Goal: Book appointment/travel/reservation

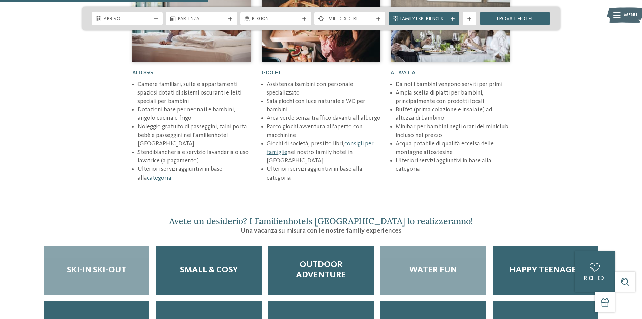
scroll to position [1011, 0]
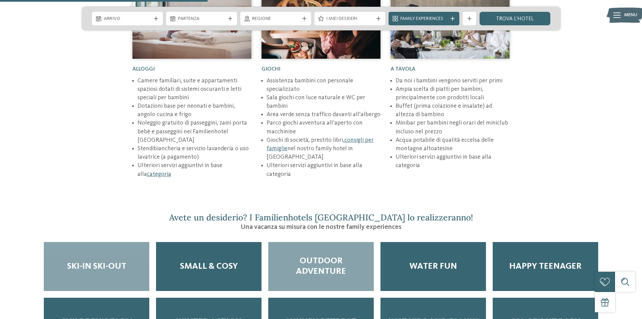
click at [352, 256] on span "Outdoor adventure" at bounding box center [321, 266] width 92 height 21
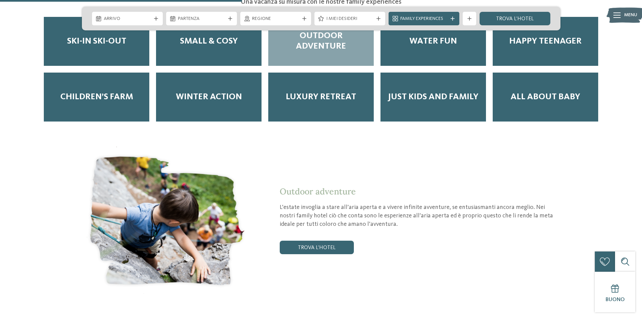
scroll to position [1180, 0]
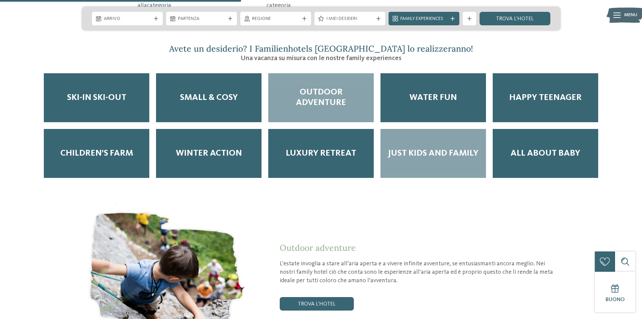
click at [424, 148] on span "Just kids and family" at bounding box center [433, 153] width 91 height 10
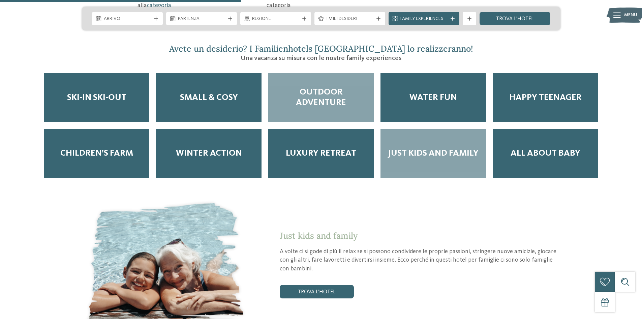
click at [362, 87] on span "Outdoor adventure" at bounding box center [321, 97] width 92 height 21
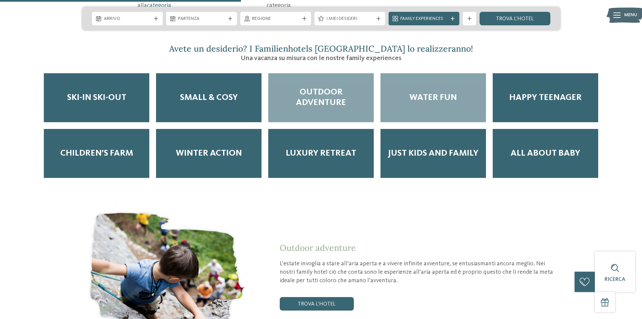
click at [428, 78] on div "Water Fun" at bounding box center [434, 97] width 106 height 49
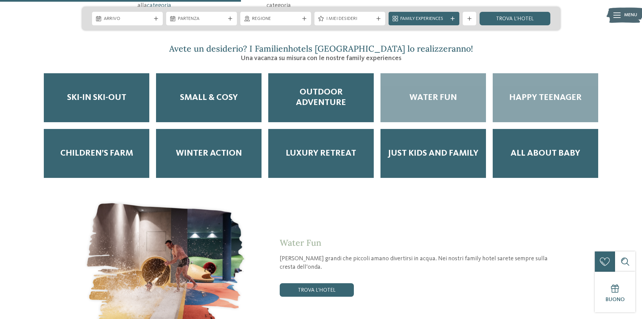
click at [548, 92] on span "Happy teenager" at bounding box center [545, 97] width 72 height 10
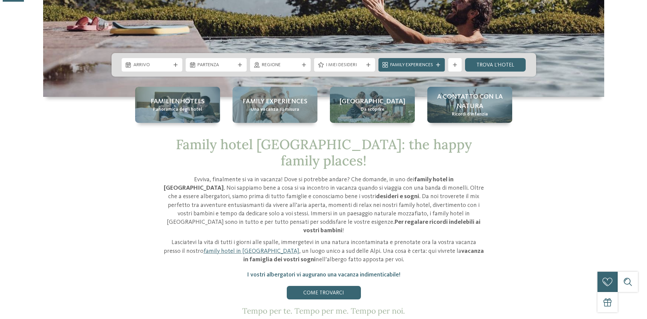
scroll to position [236, 0]
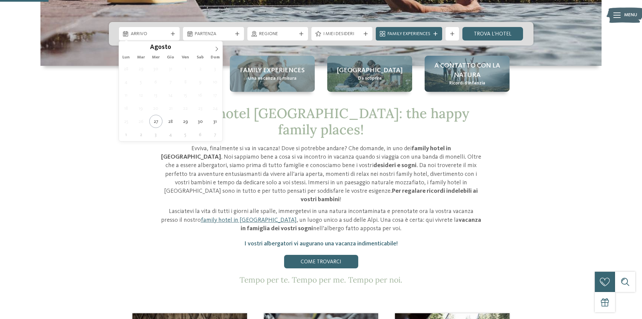
click at [168, 35] on span "Arrivo" at bounding box center [149, 34] width 37 height 7
click at [218, 47] on icon at bounding box center [216, 49] width 5 height 5
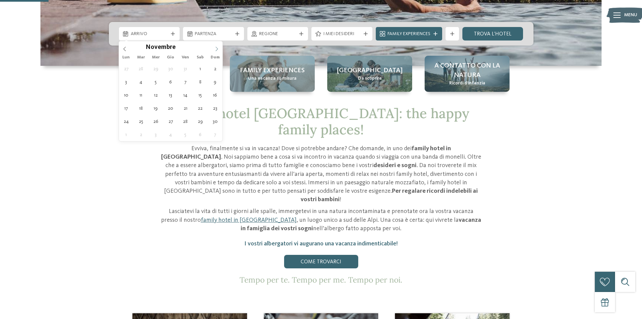
type input "****"
click at [218, 47] on icon at bounding box center [216, 49] width 5 height 5
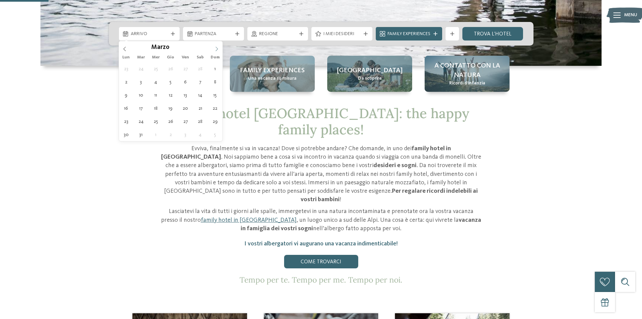
click at [217, 48] on icon at bounding box center [216, 49] width 5 height 5
click at [216, 48] on icon at bounding box center [216, 49] width 5 height 5
click at [124, 51] on span at bounding box center [124, 46] width 11 height 11
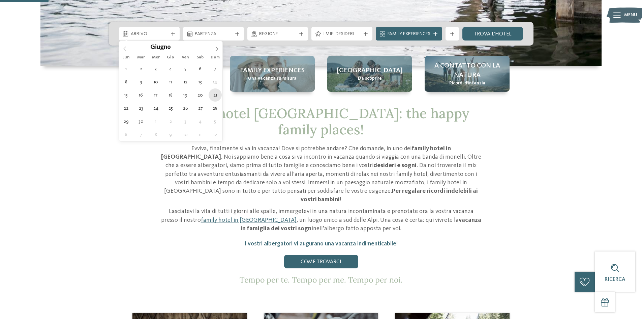
type div "[DATE]"
type input "****"
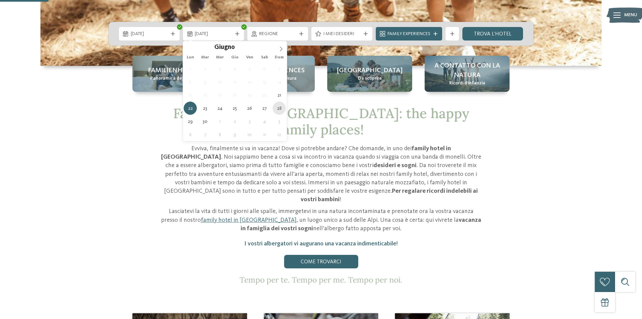
type div "[DATE]"
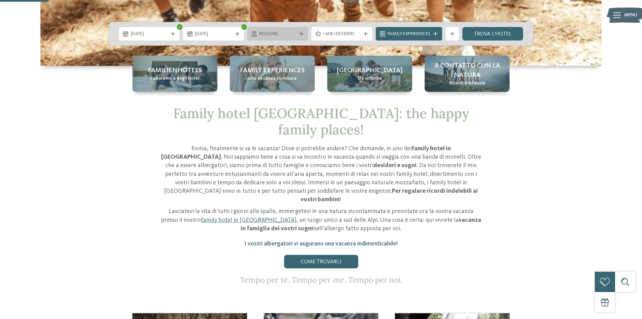
click at [300, 35] on icon at bounding box center [301, 34] width 4 height 4
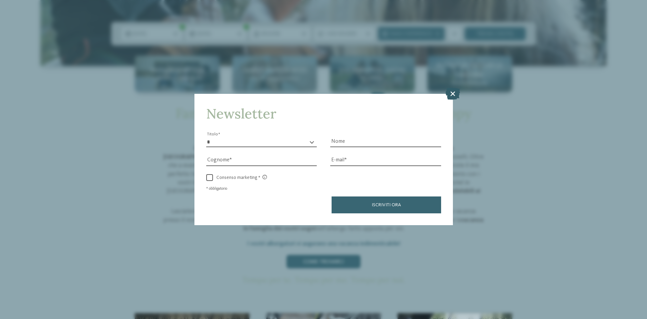
click at [453, 94] on icon at bounding box center [453, 94] width 14 height 12
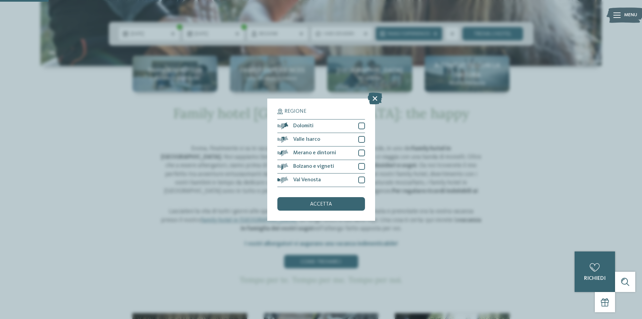
click at [365, 125] on div "Regione Dolomiti [GEOGRAPHIC_DATA]" at bounding box center [321, 159] width 108 height 122
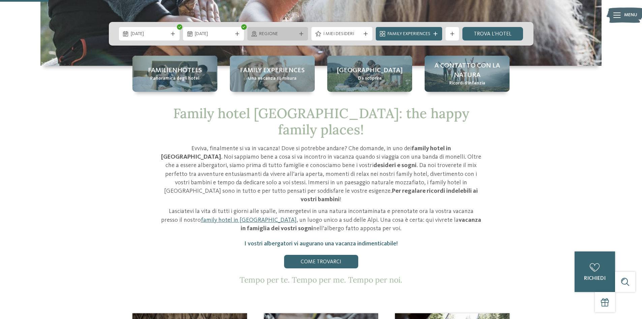
click at [307, 34] on div "Regione" at bounding box center [277, 33] width 61 height 13
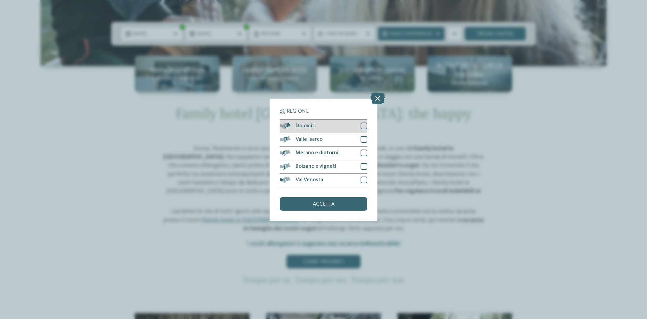
click at [361, 127] on div at bounding box center [364, 125] width 7 height 7
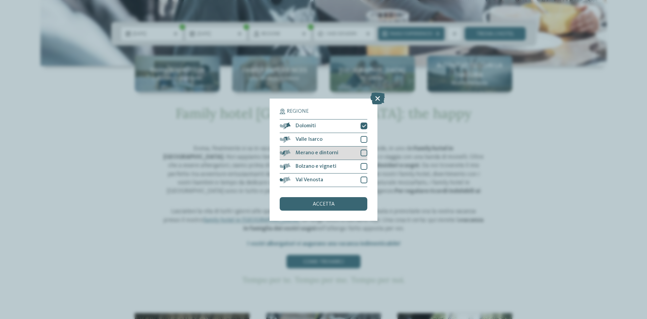
click at [363, 153] on div at bounding box center [364, 152] width 7 height 7
click at [337, 201] on div "accetta" at bounding box center [324, 203] width 88 height 13
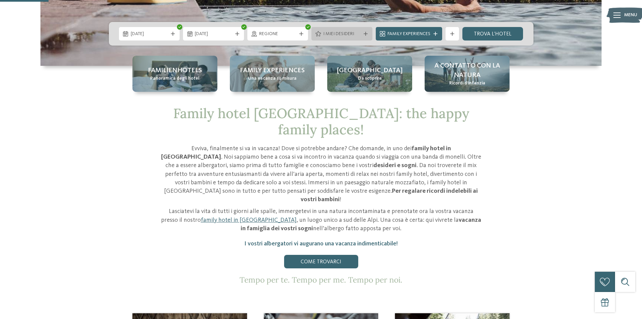
click at [365, 36] on div "I miei desideri" at bounding box center [341, 33] width 61 height 13
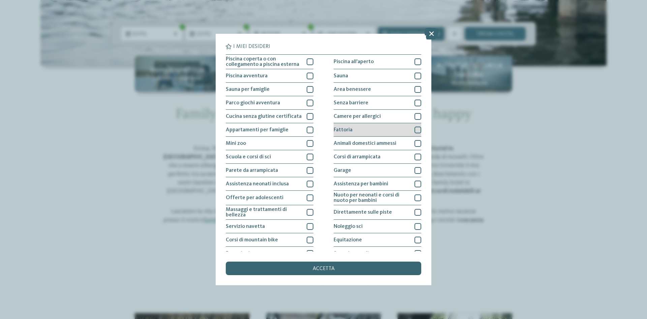
click at [415, 130] on div at bounding box center [418, 129] width 7 height 7
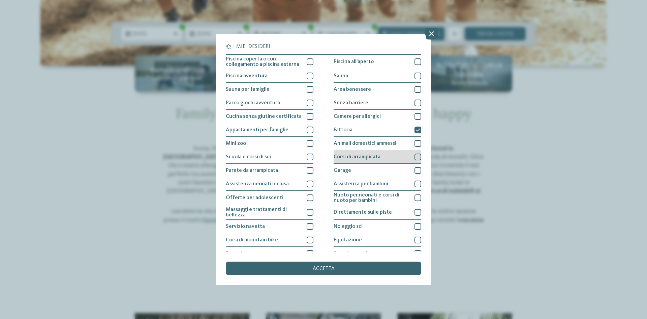
click at [415, 154] on div at bounding box center [418, 156] width 7 height 7
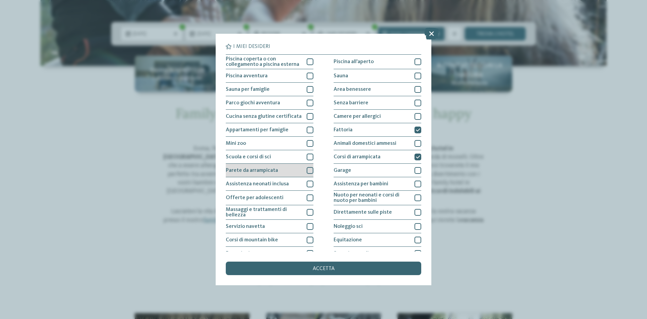
click at [307, 168] on div at bounding box center [310, 170] width 7 height 7
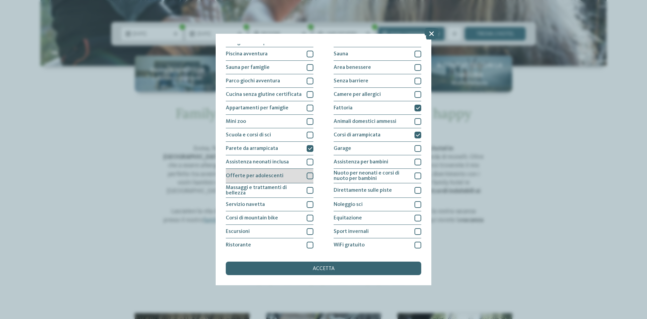
scroll to position [34, 0]
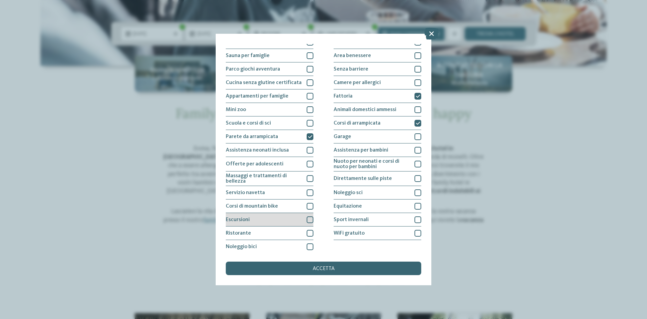
click at [307, 218] on div at bounding box center [310, 219] width 7 height 7
click at [309, 233] on div at bounding box center [310, 233] width 7 height 7
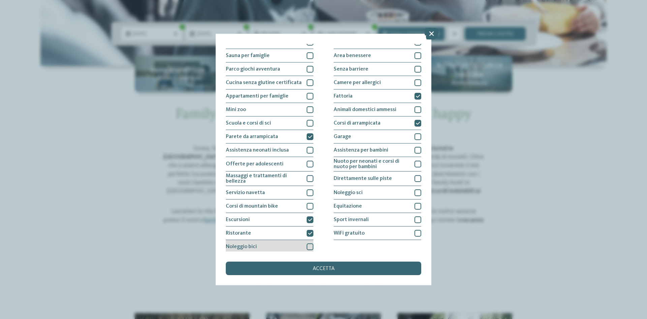
click at [309, 249] on div at bounding box center [310, 246] width 7 height 7
click at [415, 234] on div at bounding box center [418, 233] width 7 height 7
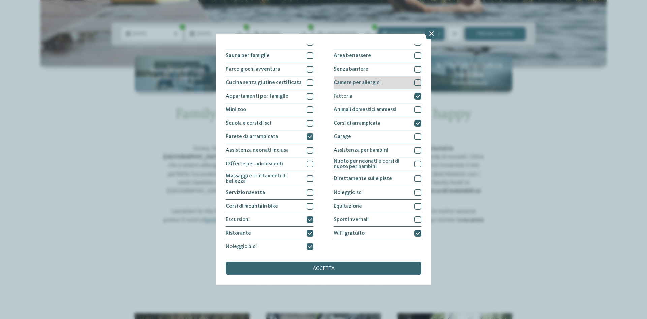
scroll to position [0, 0]
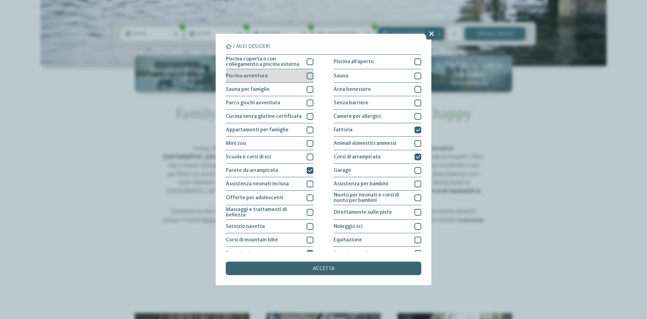
click at [311, 79] on div at bounding box center [310, 75] width 7 height 7
click at [308, 130] on div at bounding box center [310, 129] width 7 height 7
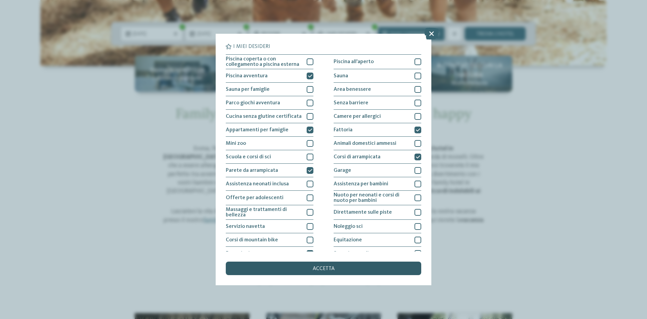
click at [325, 268] on span "accetta" at bounding box center [324, 268] width 22 height 5
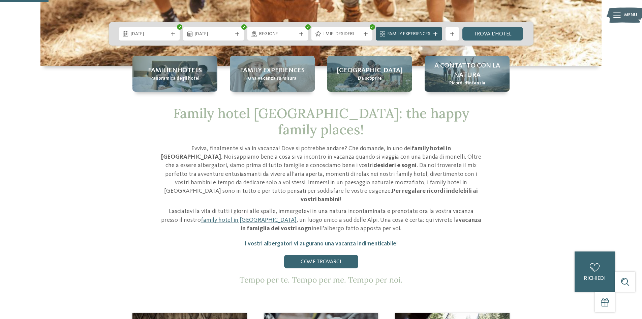
click at [437, 34] on icon at bounding box center [435, 34] width 4 height 4
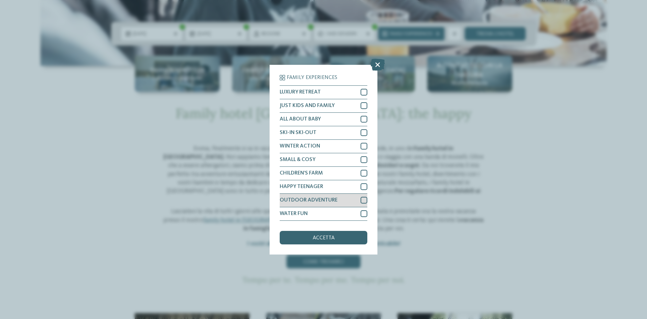
click at [364, 200] on div at bounding box center [364, 200] width 7 height 7
click at [365, 215] on div at bounding box center [364, 213] width 7 height 7
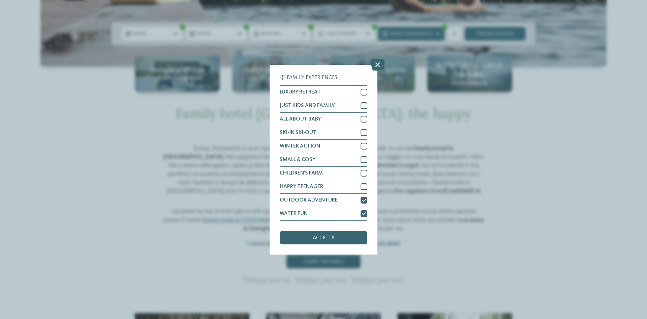
click at [332, 239] on span "accetta" at bounding box center [324, 237] width 22 height 5
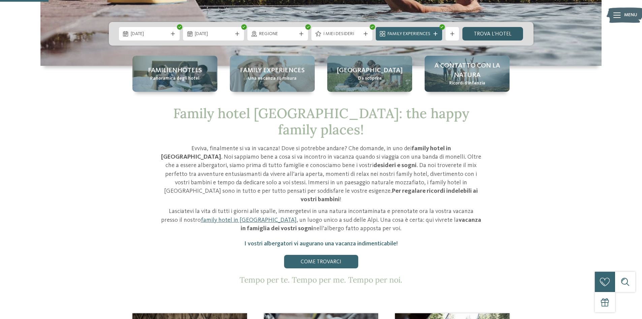
click at [506, 32] on link "trova l’hotel" at bounding box center [492, 33] width 61 height 13
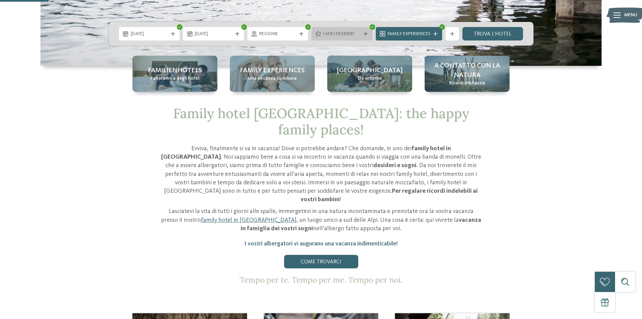
click at [367, 30] on div "I miei desideri" at bounding box center [341, 33] width 61 height 13
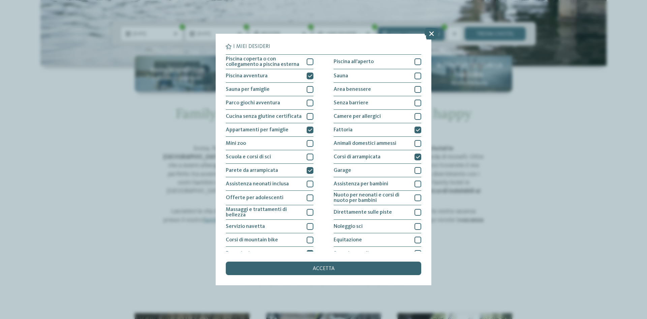
click at [313, 72] on div "Piscina coperta o con collegamento a piscina esterna Piscina all'aperto Piscina…" at bounding box center [324, 170] width 196 height 233
click at [308, 77] on icon at bounding box center [310, 76] width 4 height 4
drag, startPoint x: 309, startPoint y: 130, endPoint x: 314, endPoint y: 144, distance: 15.1
click at [309, 130] on icon at bounding box center [310, 130] width 4 height 4
click at [310, 170] on icon at bounding box center [310, 170] width 4 height 4
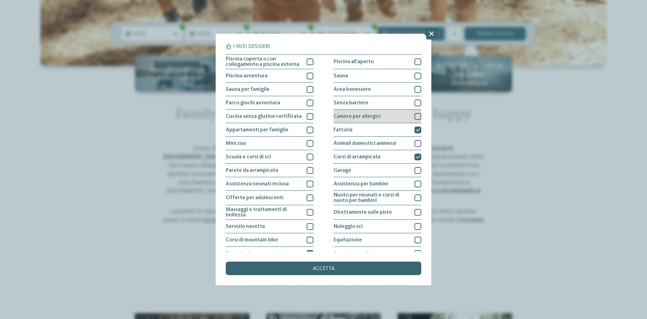
drag, startPoint x: 412, startPoint y: 157, endPoint x: 412, endPoint y: 122, distance: 35.4
click at [415, 155] on div at bounding box center [418, 156] width 7 height 7
click at [416, 130] on icon at bounding box center [418, 130] width 4 height 4
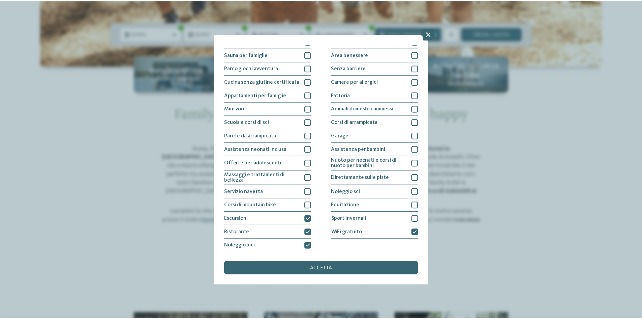
scroll to position [36, 0]
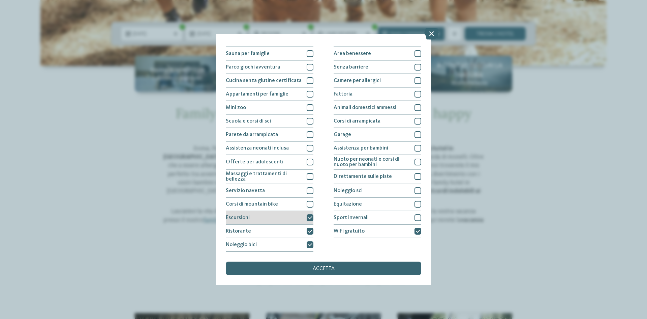
click at [311, 215] on div at bounding box center [310, 217] width 7 height 7
click at [310, 225] on div "Ristorante" at bounding box center [270, 230] width 88 height 13
click at [311, 239] on div "Noleggio bici" at bounding box center [270, 244] width 88 height 13
click at [386, 266] on div "accetta" at bounding box center [324, 267] width 196 height 13
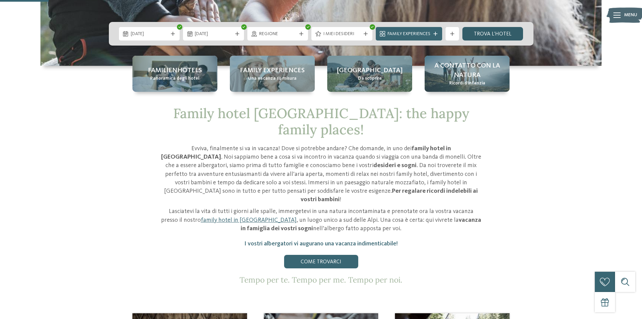
click at [475, 35] on link "trova l’hotel" at bounding box center [492, 33] width 61 height 13
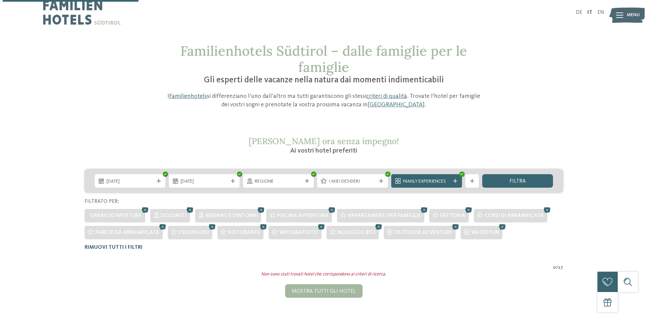
scroll to position [2, 0]
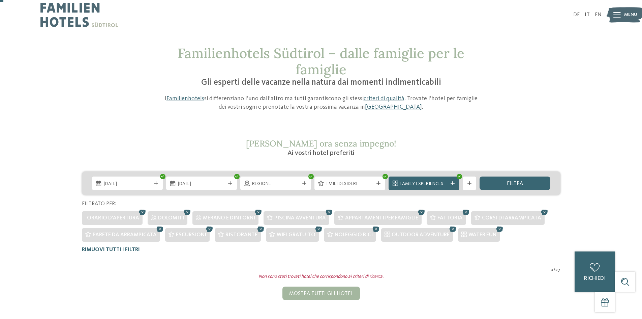
click at [363, 180] on span "I miei desideri" at bounding box center [349, 183] width 47 height 7
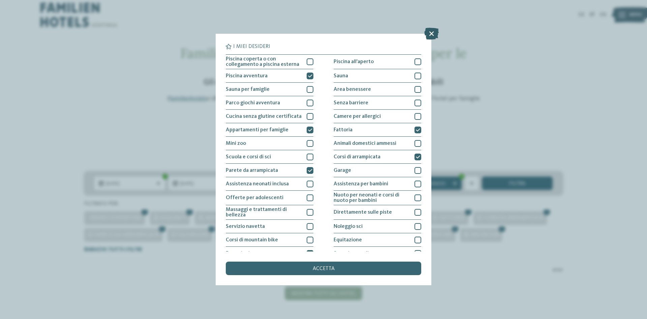
click at [432, 32] on icon at bounding box center [431, 34] width 14 height 12
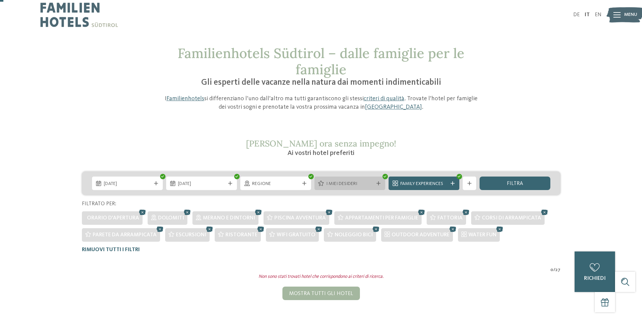
click at [374, 183] on div "I miei desideri" at bounding box center [350, 183] width 51 height 7
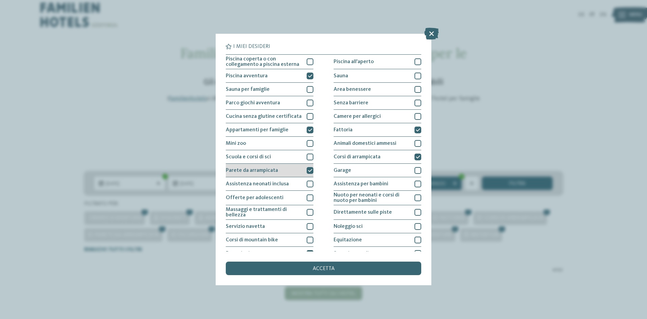
click at [309, 171] on icon at bounding box center [310, 170] width 4 height 4
click at [311, 129] on div at bounding box center [310, 129] width 7 height 7
click at [310, 74] on icon at bounding box center [310, 76] width 4 height 4
drag, startPoint x: 412, startPoint y: 129, endPoint x: 412, endPoint y: 134, distance: 5.7
click at [415, 130] on div at bounding box center [418, 129] width 7 height 7
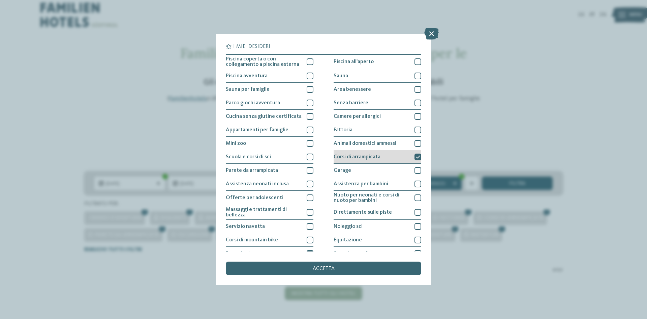
click at [416, 156] on icon at bounding box center [418, 157] width 4 height 4
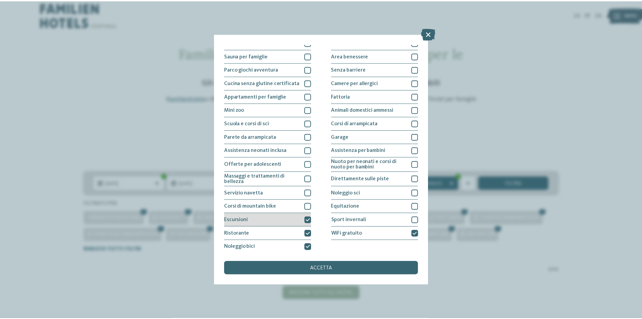
scroll to position [36, 0]
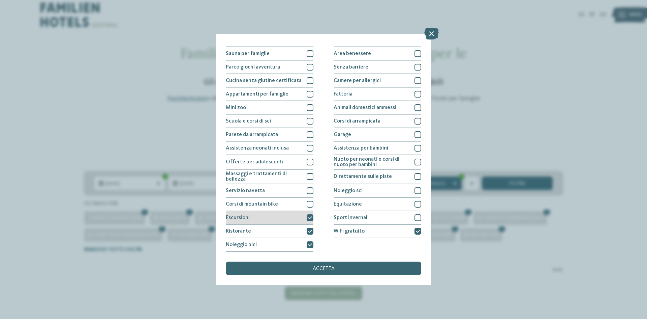
drag, startPoint x: 302, startPoint y: 215, endPoint x: 299, endPoint y: 221, distance: 6.6
click at [301, 217] on div "Escursioni" at bounding box center [270, 217] width 88 height 13
click at [298, 232] on div "Ristorante" at bounding box center [270, 230] width 88 height 13
click at [297, 242] on div "Noleggio bici" at bounding box center [270, 244] width 88 height 13
drag, startPoint x: 408, startPoint y: 230, endPoint x: 406, endPoint y: 235, distance: 4.8
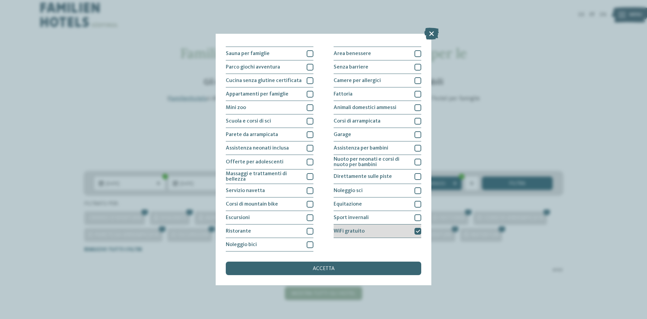
click at [408, 231] on div "WiFi gratuito" at bounding box center [378, 230] width 88 height 13
click at [404, 267] on div "accetta" at bounding box center [324, 267] width 196 height 13
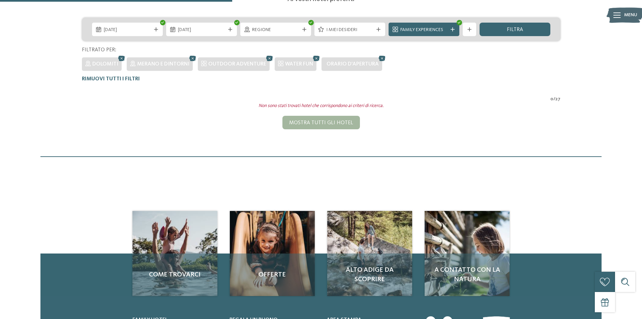
scroll to position [53, 0]
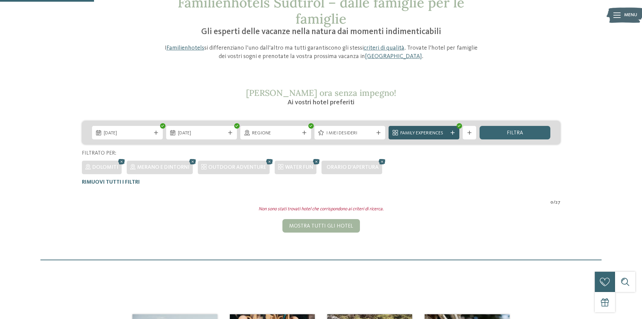
click at [449, 132] on div at bounding box center [452, 132] width 7 height 4
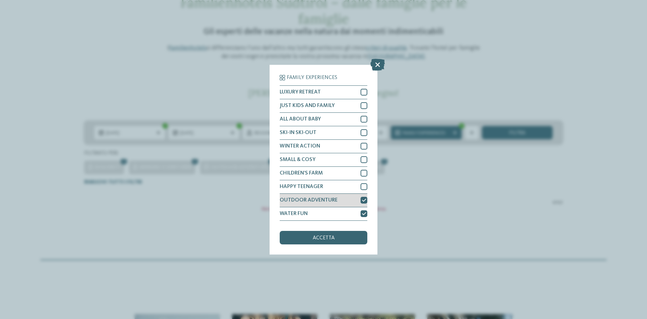
drag, startPoint x: 361, startPoint y: 213, endPoint x: 363, endPoint y: 200, distance: 13.8
click at [360, 210] on div "WATER FUN" at bounding box center [324, 213] width 88 height 13
click at [363, 200] on icon at bounding box center [364, 200] width 4 height 4
click at [325, 242] on div "accetta" at bounding box center [324, 237] width 88 height 13
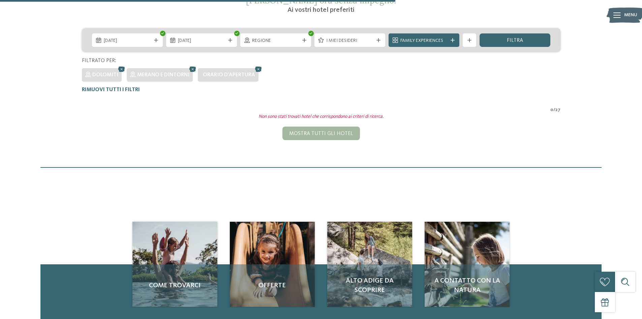
scroll to position [19, 0]
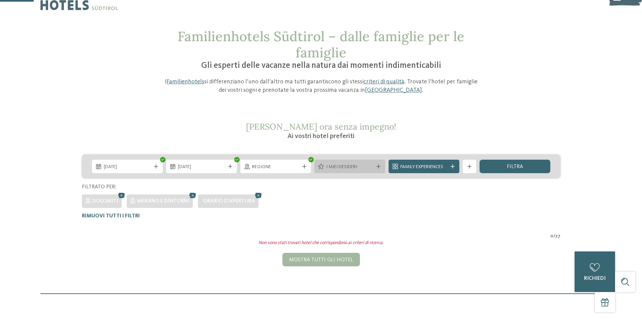
click at [373, 163] on div "I miei desideri" at bounding box center [350, 166] width 51 height 7
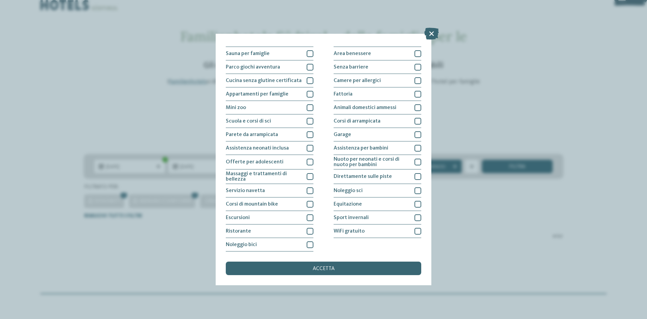
click at [551, 124] on div "I miei desideri Piscina coperta o con collegamento a piscina esterna Piscina al…" at bounding box center [323, 159] width 647 height 319
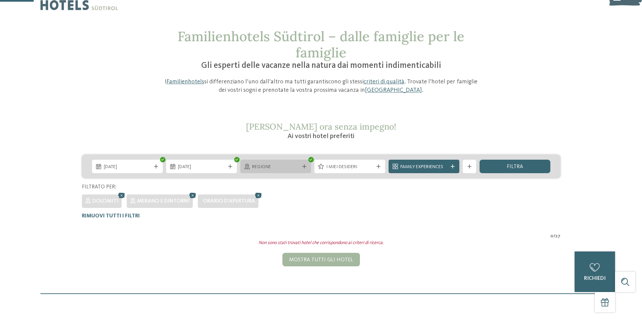
click at [297, 162] on div "Regione" at bounding box center [275, 165] width 71 height 13
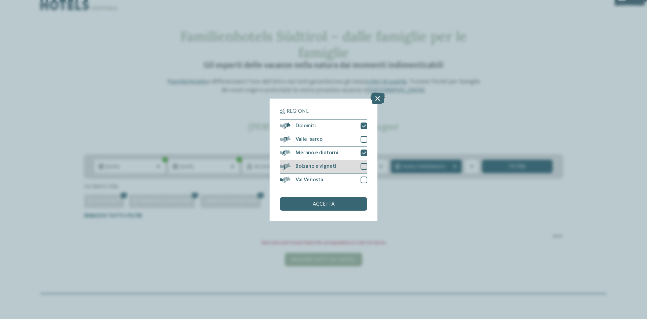
click at [366, 166] on div at bounding box center [364, 166] width 7 height 7
drag, startPoint x: 363, startPoint y: 179, endPoint x: 364, endPoint y: 166, distance: 12.8
click at [363, 178] on div at bounding box center [364, 179] width 7 height 7
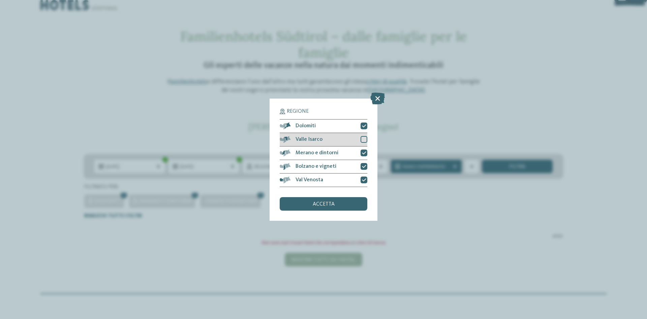
click at [366, 138] on div at bounding box center [364, 139] width 7 height 7
click at [346, 211] on div "Regione Dolomiti [GEOGRAPHIC_DATA]" at bounding box center [324, 159] width 108 height 122
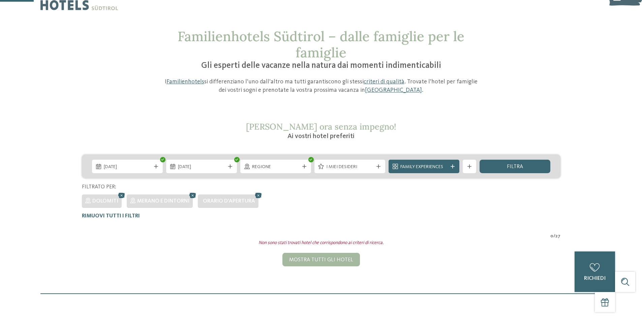
click at [515, 157] on div "21.06.2026 28.06.2026" at bounding box center [321, 166] width 479 height 24
click at [515, 165] on span "filtra" at bounding box center [515, 166] width 16 height 5
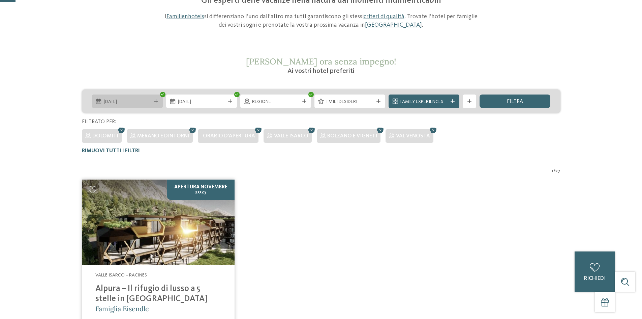
scroll to position [0, 0]
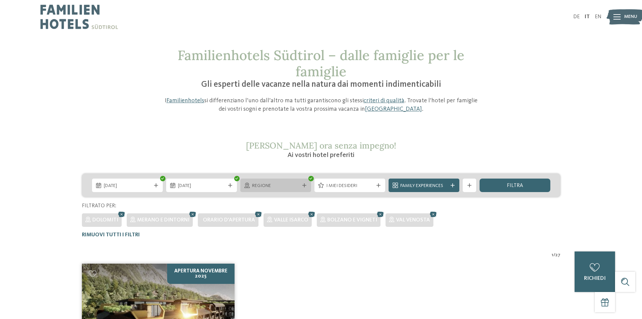
click at [298, 186] on span "Regione" at bounding box center [275, 185] width 47 height 7
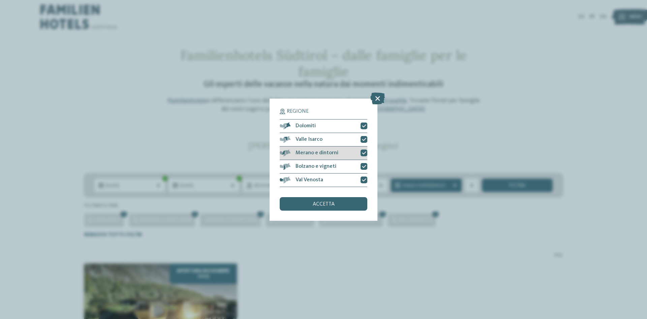
click at [367, 151] on div at bounding box center [364, 152] width 7 height 7
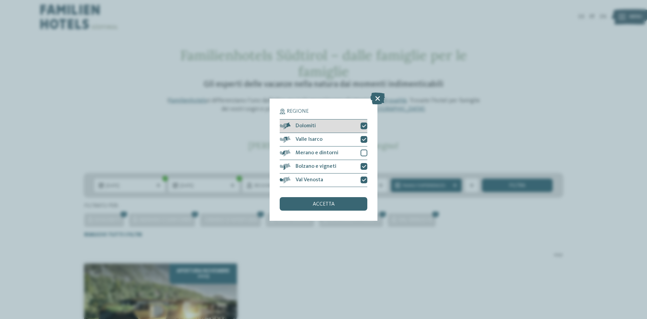
click at [363, 124] on icon at bounding box center [364, 126] width 4 height 4
click at [351, 204] on div "accetta" at bounding box center [324, 203] width 88 height 13
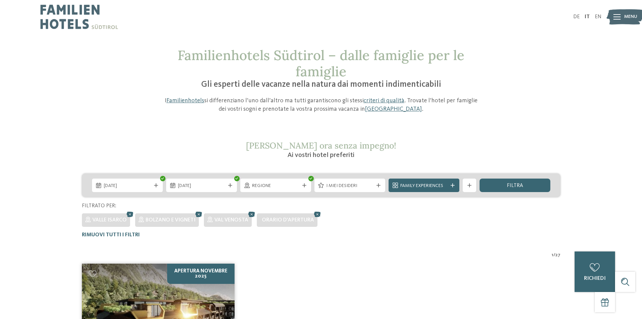
click at [311, 186] on div "Regione" at bounding box center [276, 184] width 74 height 13
click at [302, 187] on div "Regione" at bounding box center [275, 184] width 71 height 13
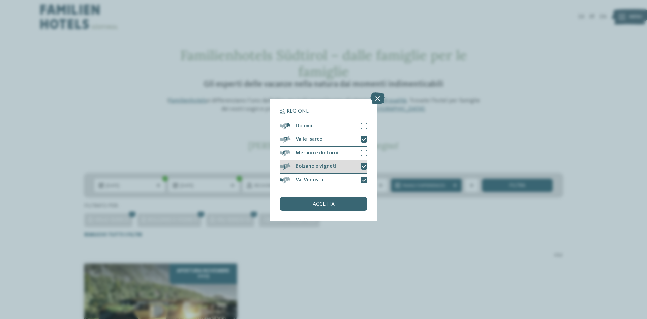
click at [362, 167] on div at bounding box center [364, 166] width 7 height 7
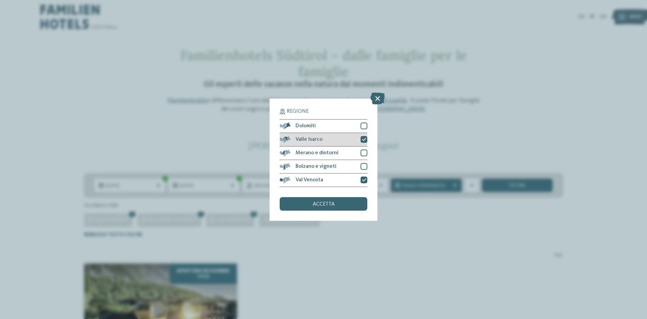
click at [363, 139] on icon at bounding box center [364, 139] width 4 height 4
click at [347, 204] on div "accetta" at bounding box center [324, 203] width 88 height 13
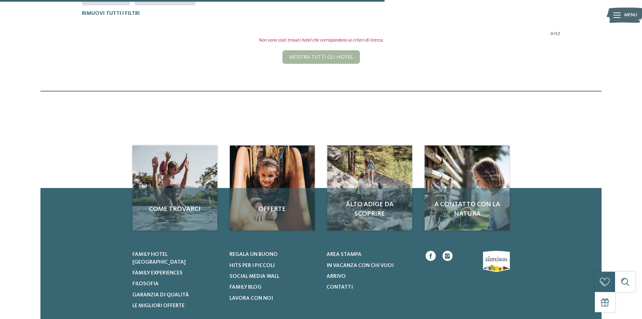
scroll to position [19, 0]
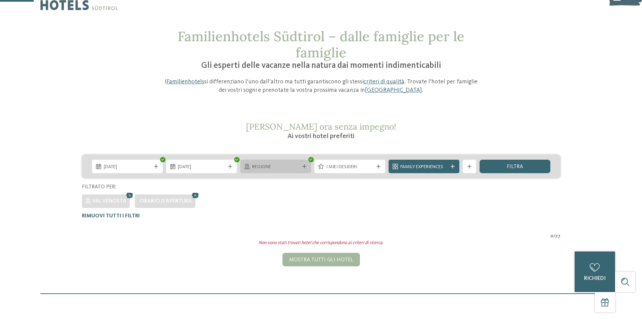
click at [305, 168] on icon at bounding box center [304, 166] width 4 height 4
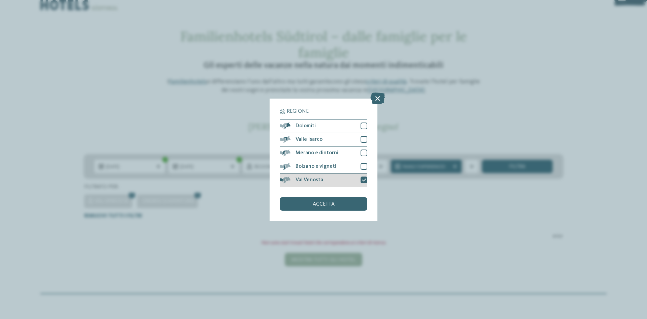
drag, startPoint x: 361, startPoint y: 181, endPoint x: 361, endPoint y: 174, distance: 6.7
click at [361, 181] on div at bounding box center [364, 179] width 7 height 7
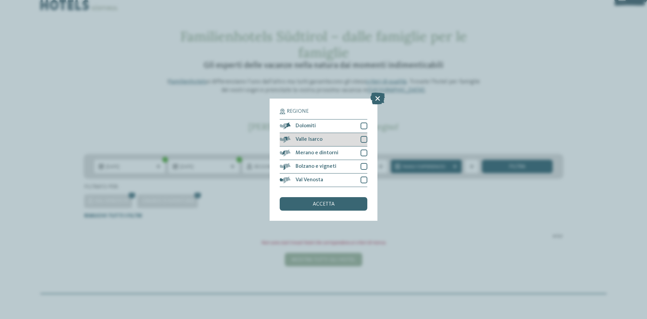
click at [362, 142] on div at bounding box center [364, 139] width 7 height 7
click at [337, 206] on div "accetta" at bounding box center [324, 203] width 88 height 13
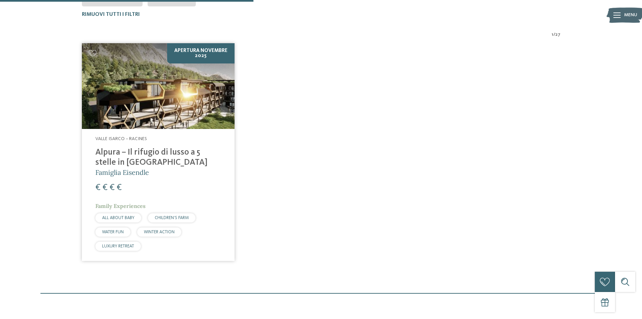
scroll to position [221, 0]
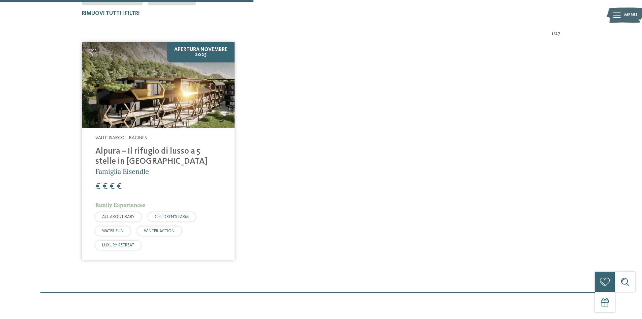
click at [173, 154] on h4 "Alpura – Il rifugio di lusso a 5 stelle in [GEOGRAPHIC_DATA]" at bounding box center [158, 156] width 126 height 20
